Goal: Information Seeking & Learning: Learn about a topic

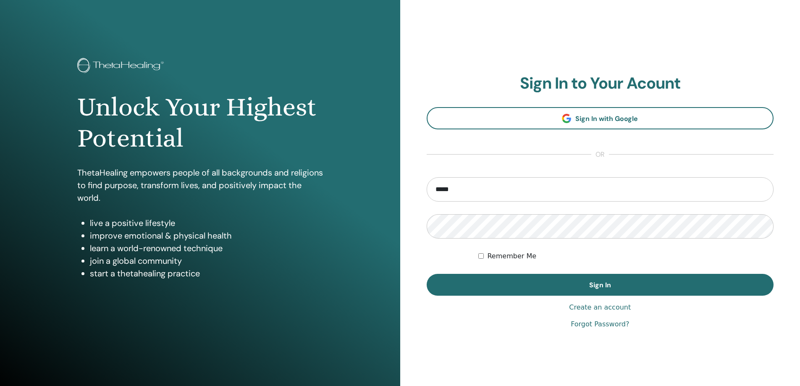
type input "**********"
click at [427, 274] on button "Sign In" at bounding box center [600, 285] width 347 height 22
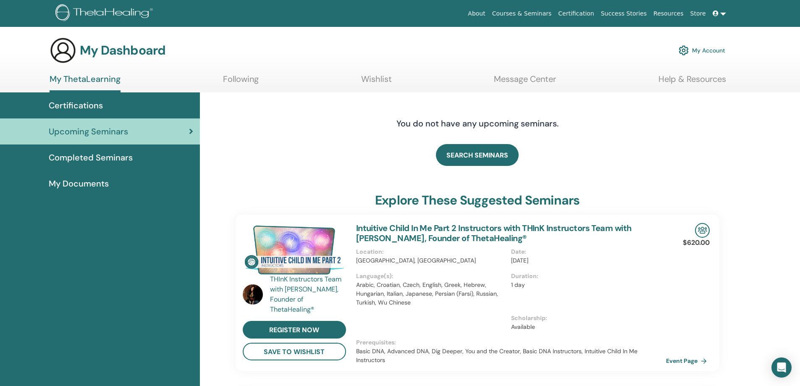
click at [66, 104] on span "Certifications" at bounding box center [76, 105] width 54 height 13
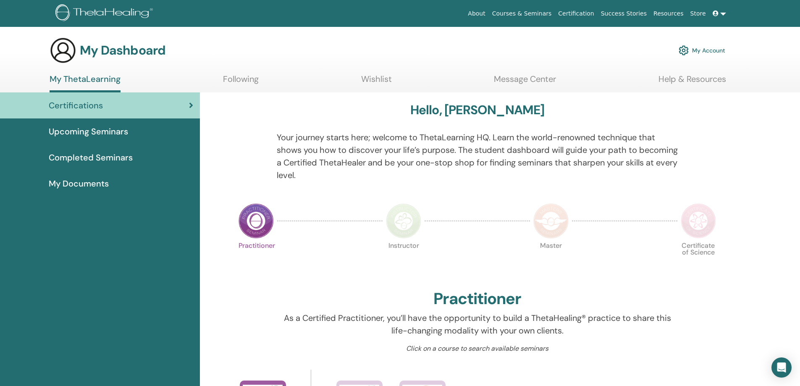
click at [80, 135] on span "Upcoming Seminars" at bounding box center [88, 131] width 79 height 13
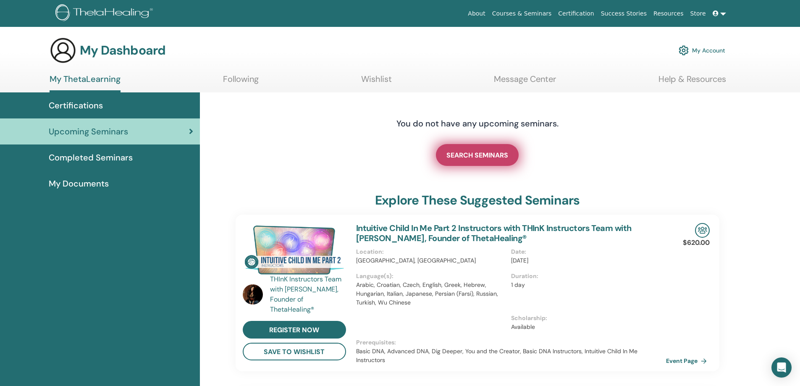
click at [486, 153] on span "SEARCH SEMINARS" at bounding box center [478, 155] width 62 height 9
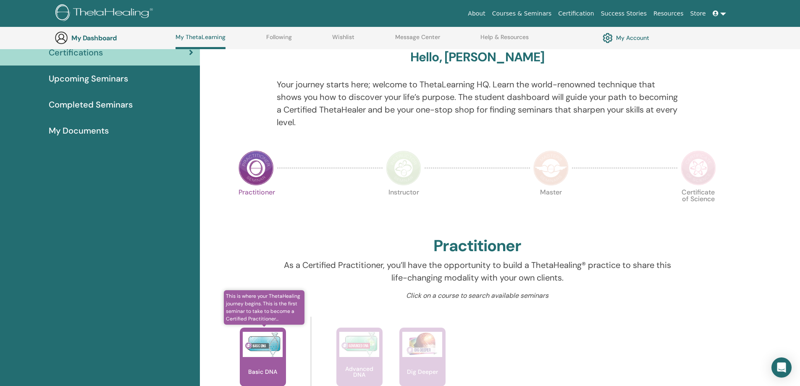
scroll to position [64, 0]
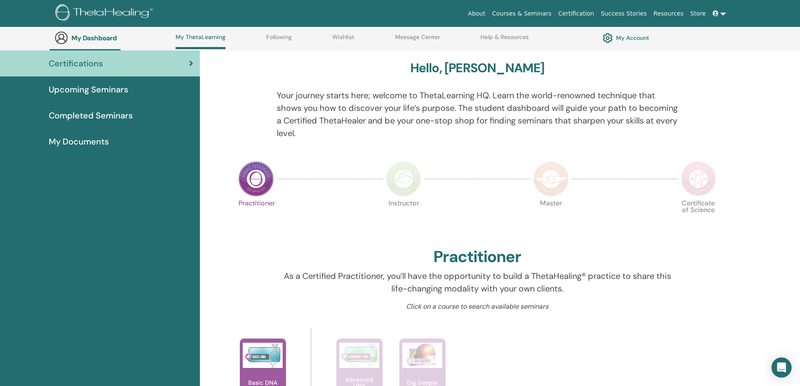
click at [118, 112] on span "Completed Seminars" at bounding box center [91, 115] width 84 height 13
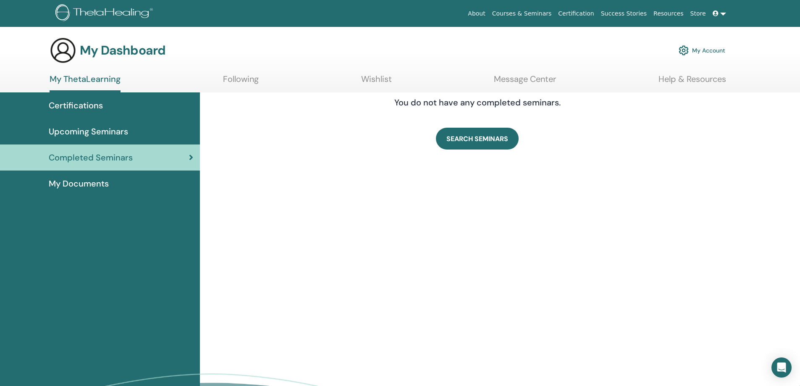
click at [87, 182] on span "My Documents" at bounding box center [79, 183] width 60 height 13
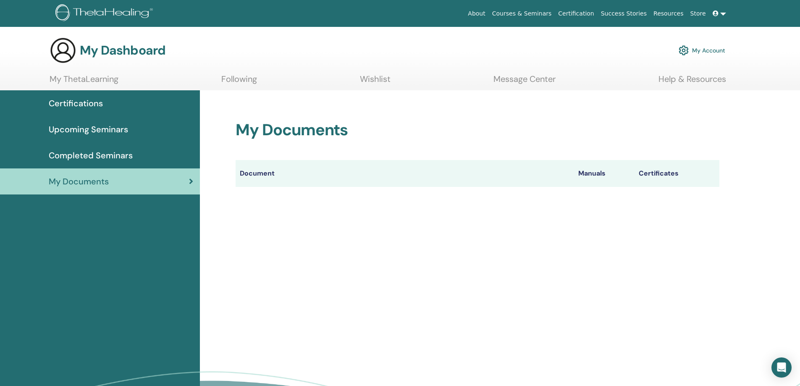
click at [87, 105] on span "Certifications" at bounding box center [76, 103] width 54 height 13
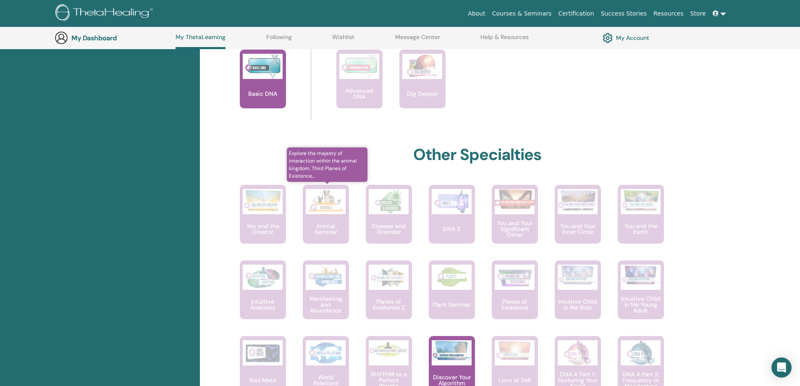
scroll to position [358, 0]
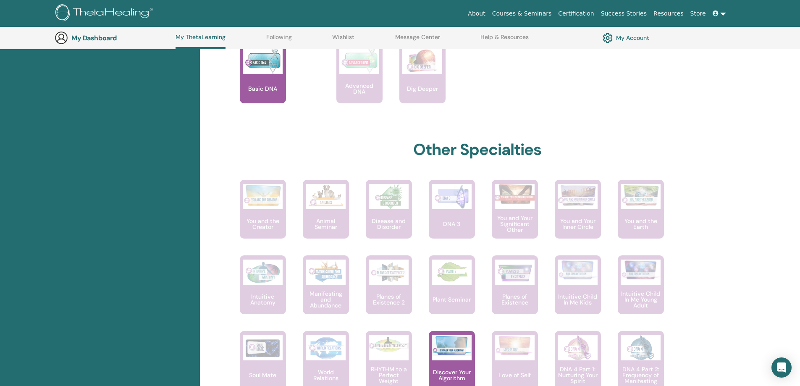
click at [253, 88] on p "Basic DNA" at bounding box center [263, 89] width 36 height 6
